Goal: Communication & Community: Participate in discussion

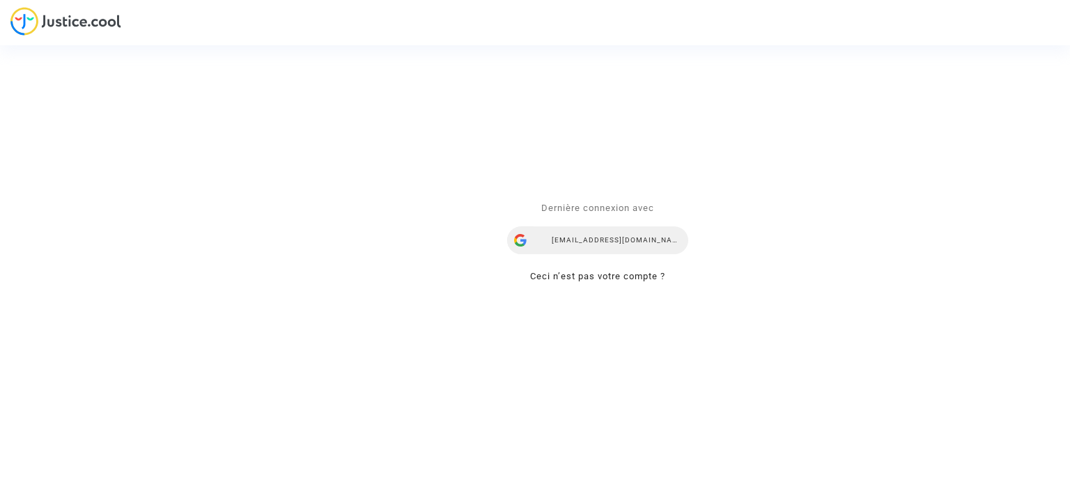
click at [599, 237] on div "fanny.dubost@gmail.com" at bounding box center [597, 240] width 181 height 28
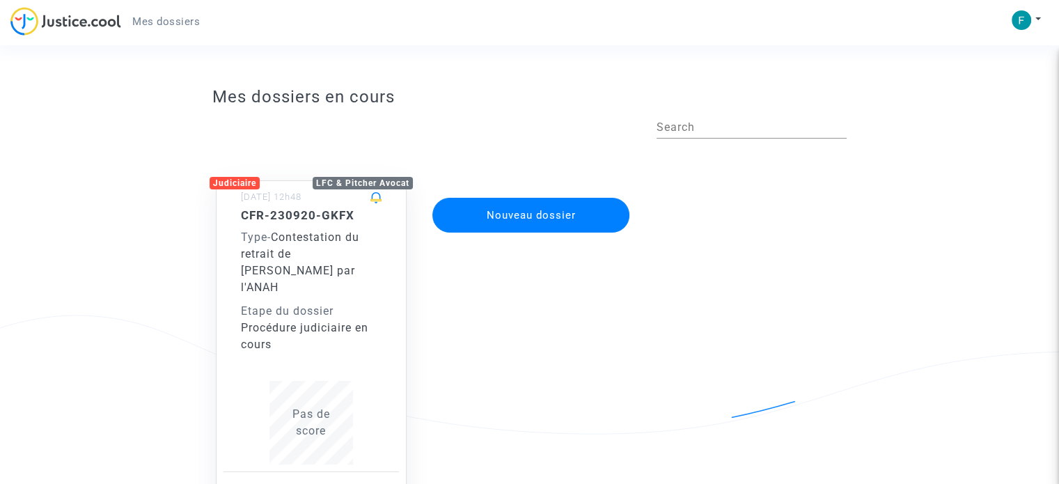
click at [347, 263] on div "Type - Contestation du retrait de MaPrimeRénov par l'ANAH" at bounding box center [311, 262] width 141 height 67
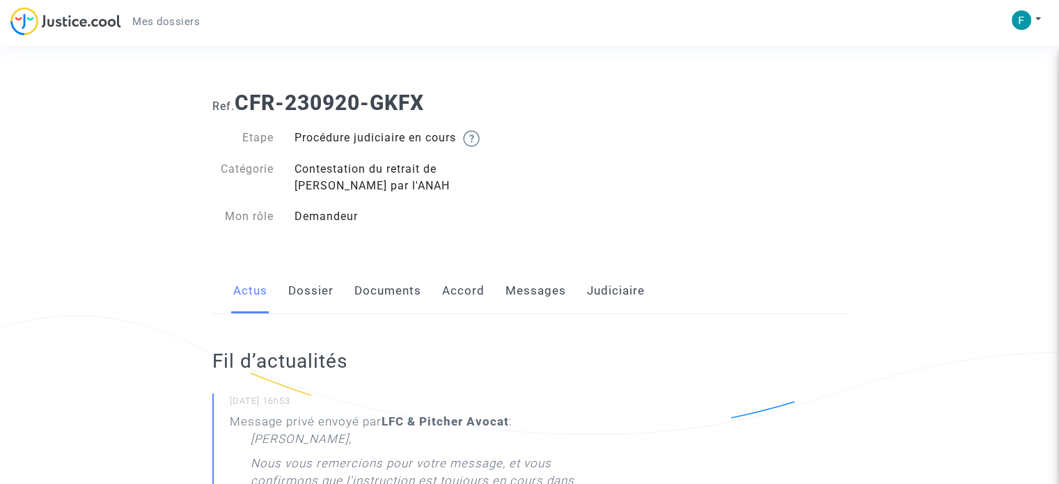
click at [529, 288] on link "Messages" at bounding box center [536, 291] width 61 height 46
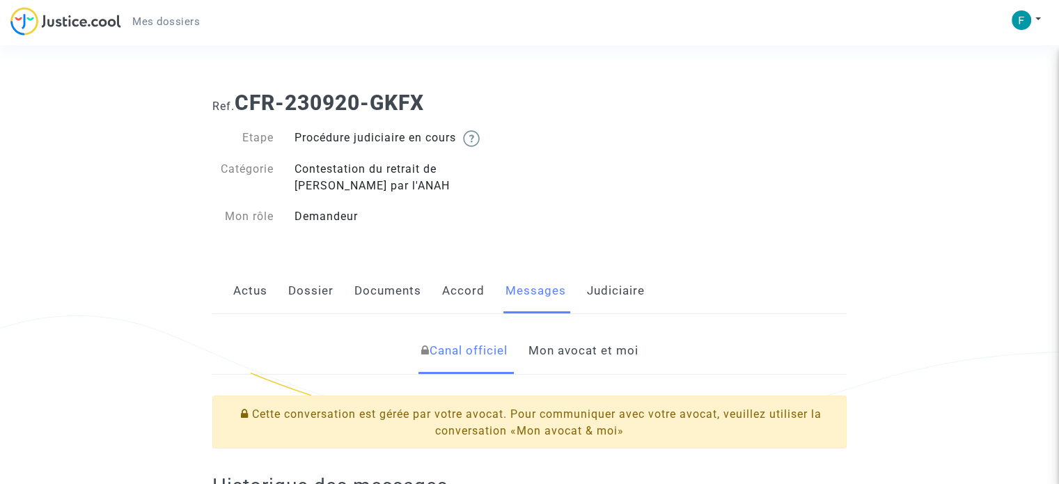
click at [563, 338] on link "Mon avocat et moi" at bounding box center [583, 351] width 110 height 46
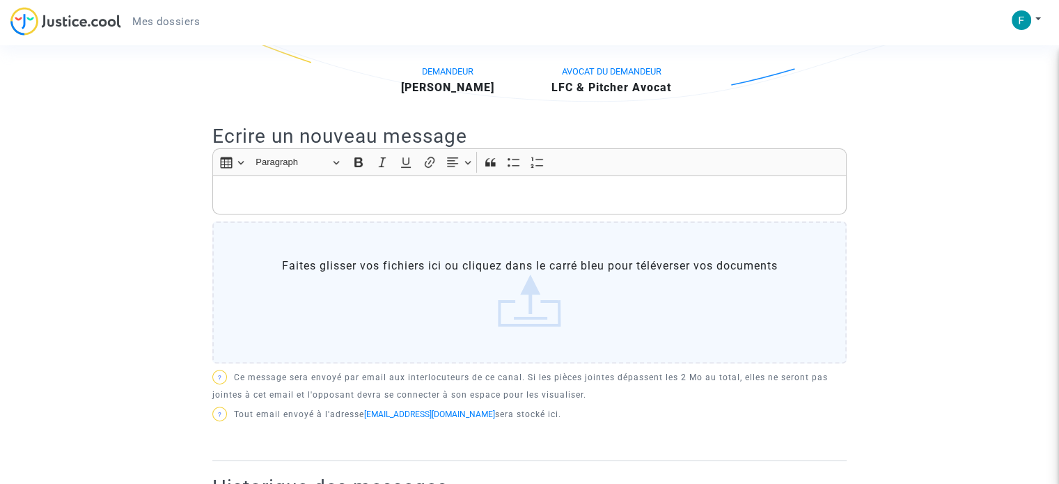
scroll to position [332, 0]
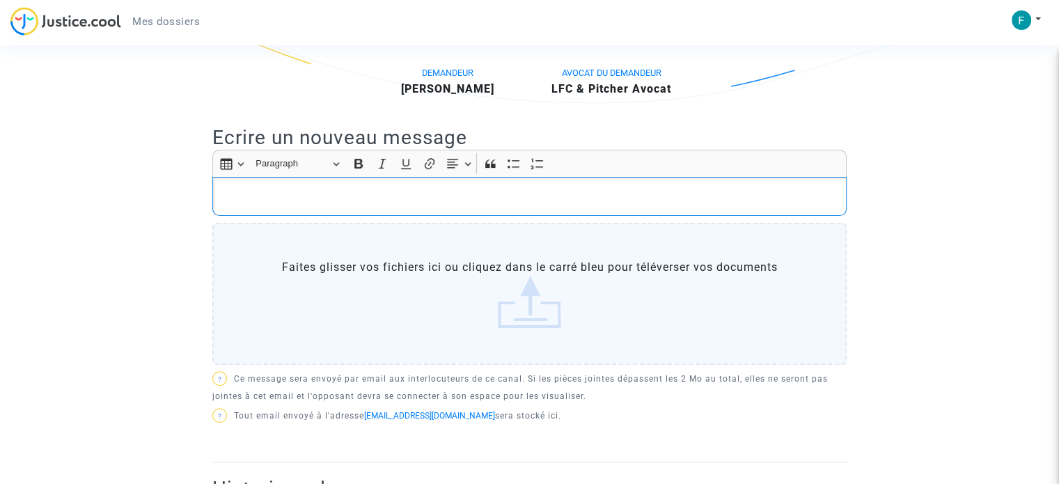
click at [591, 198] on p "Rich Text Editor, main" at bounding box center [530, 196] width 620 height 17
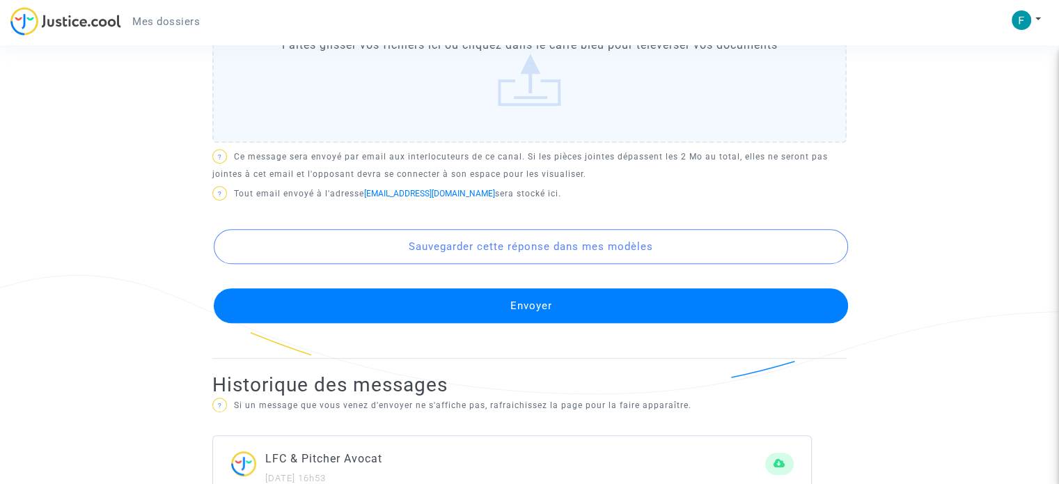
scroll to position [632, 0]
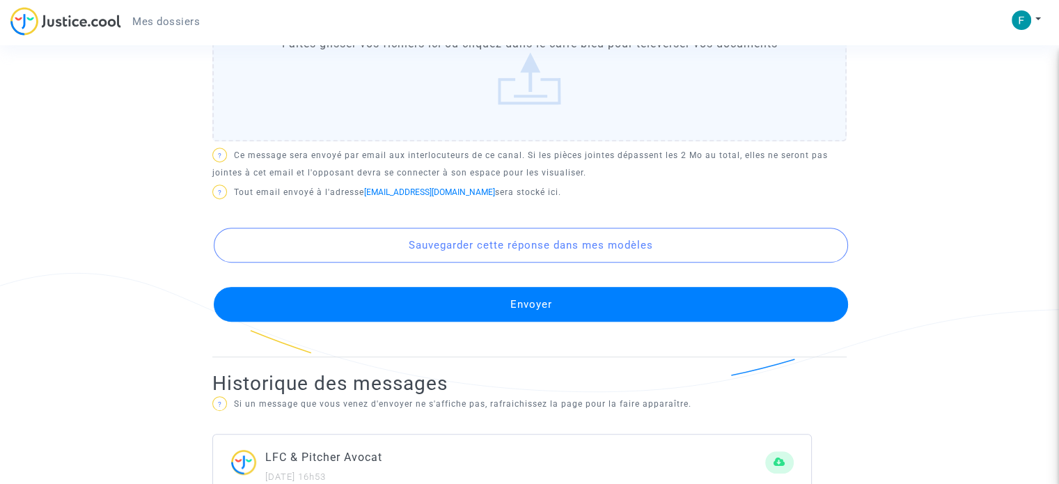
click at [421, 299] on button "Envoyer" at bounding box center [531, 304] width 635 height 35
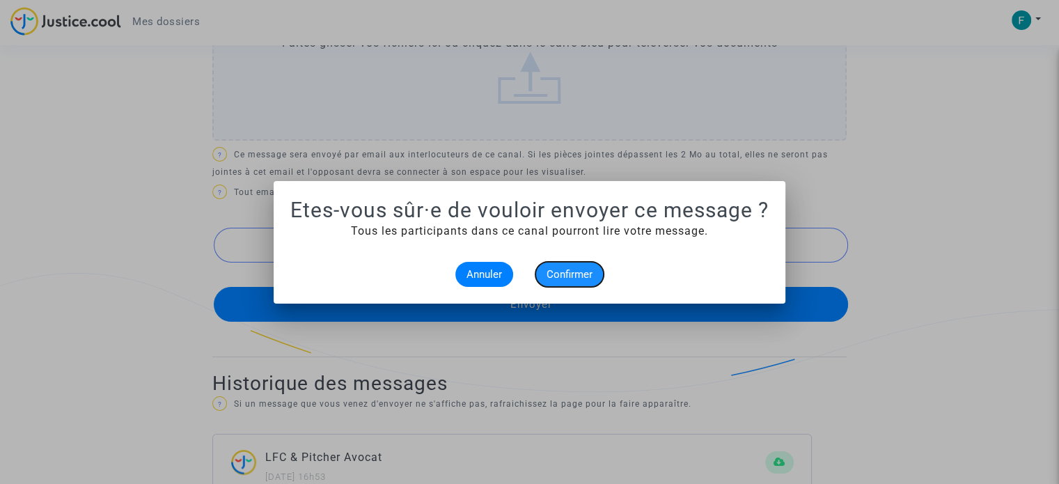
click at [575, 281] on button "Confirmer" at bounding box center [570, 274] width 68 height 25
